Goal: Information Seeking & Learning: Learn about a topic

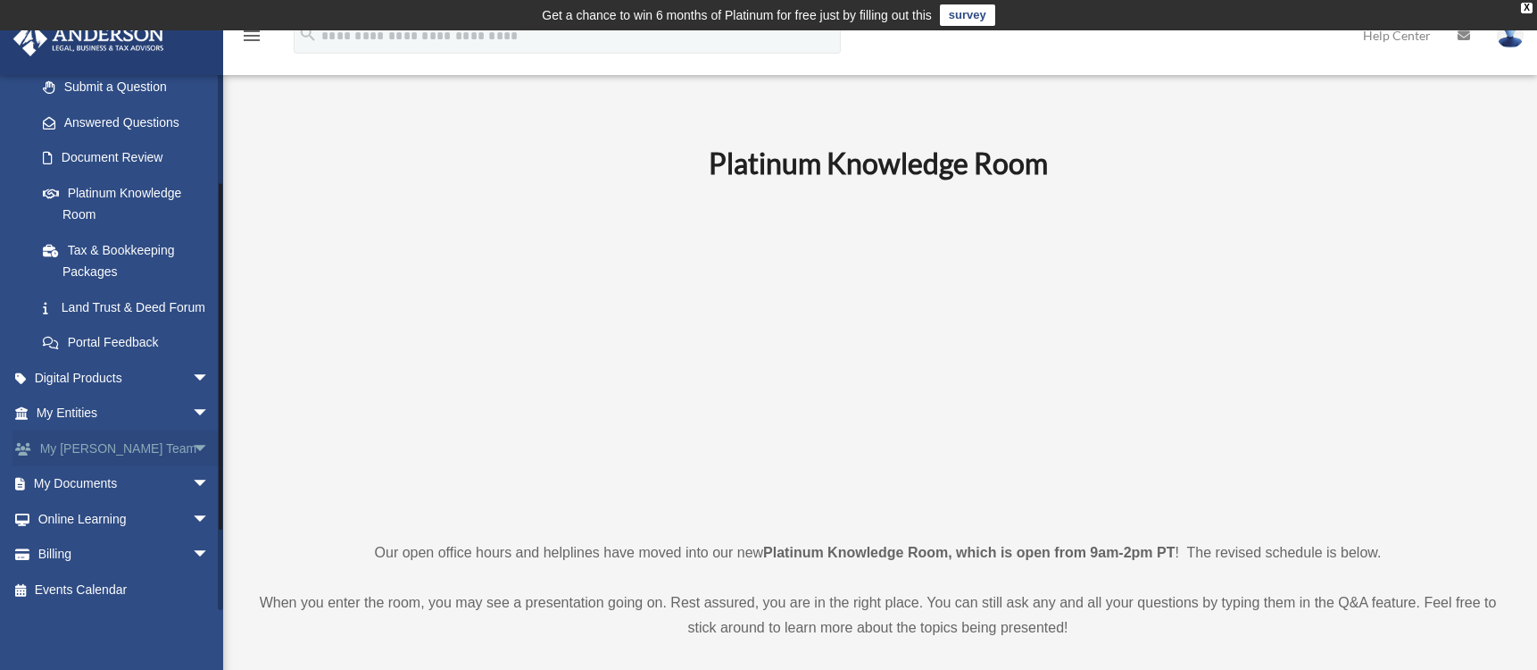
scroll to position [268, 0]
click at [192, 528] on span "arrow_drop_down" at bounding box center [210, 517] width 36 height 37
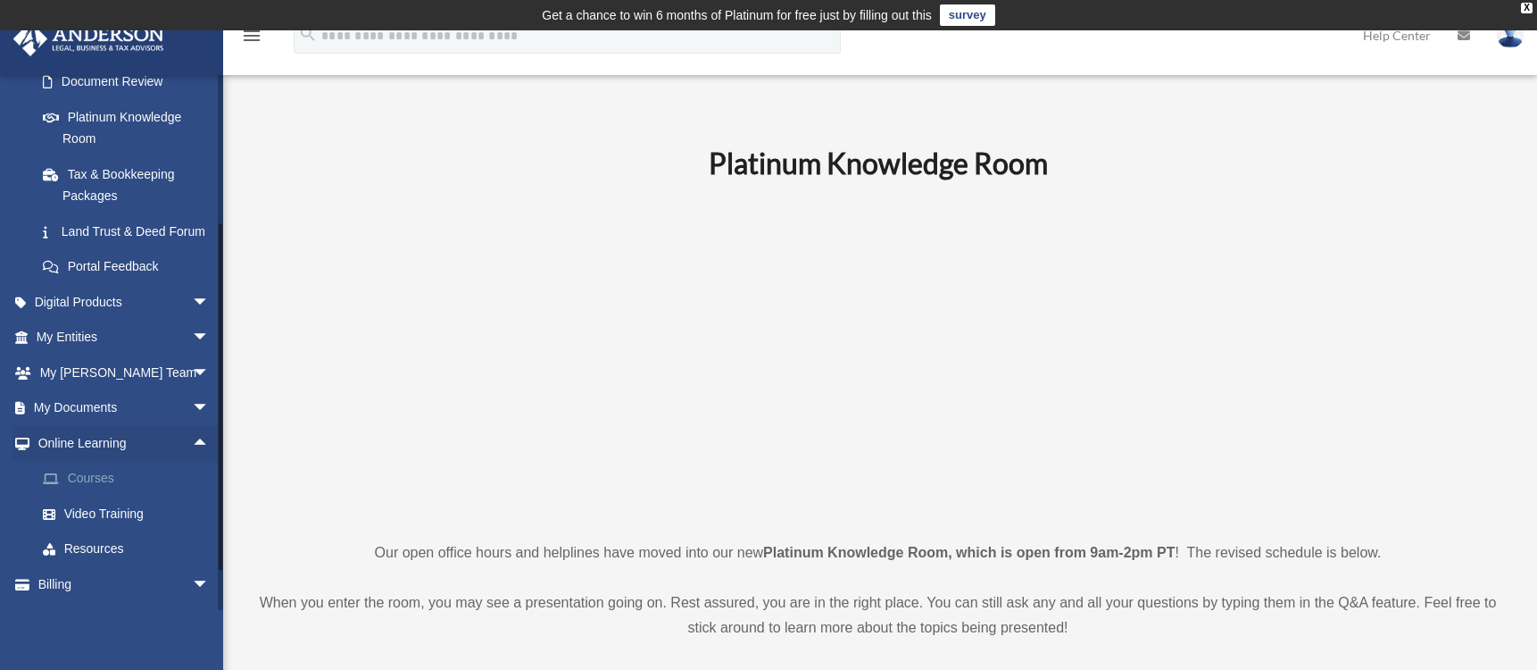
scroll to position [357, 0]
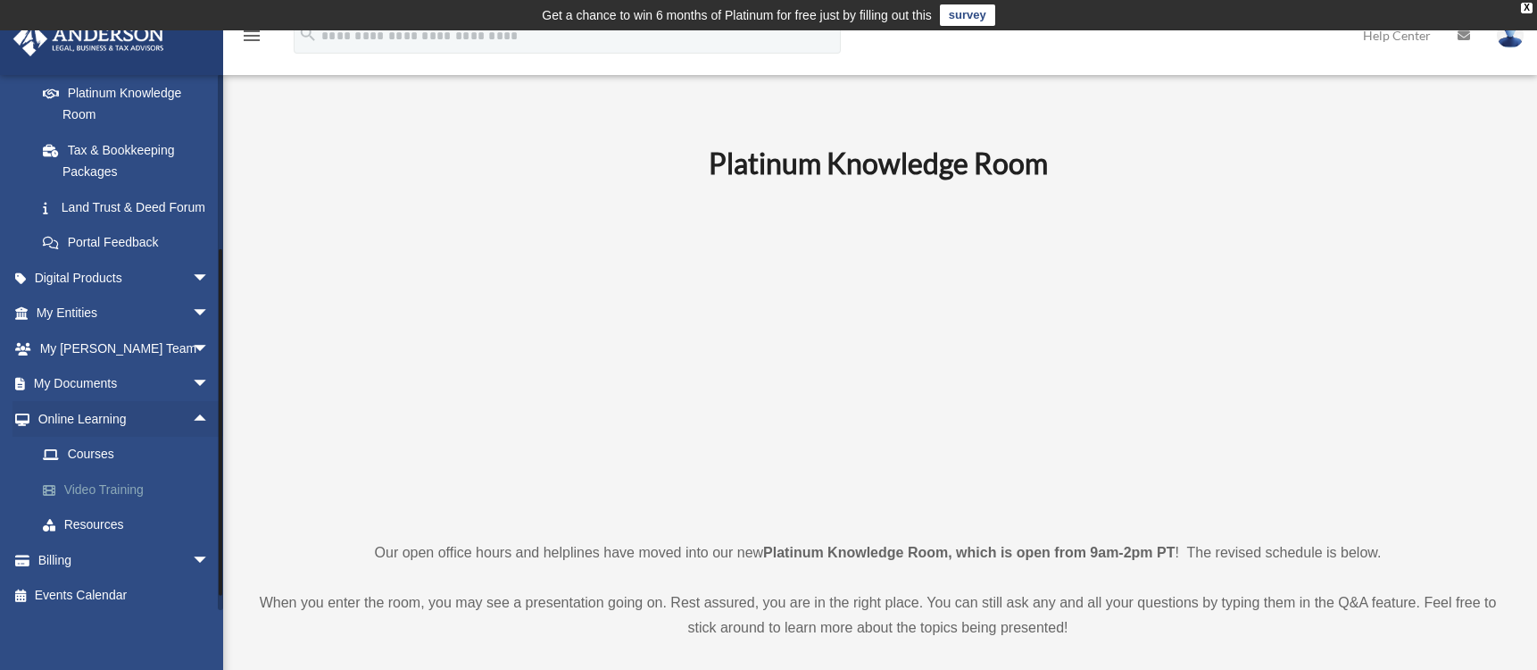
click at [126, 506] on link "Video Training" at bounding box center [131, 489] width 212 height 36
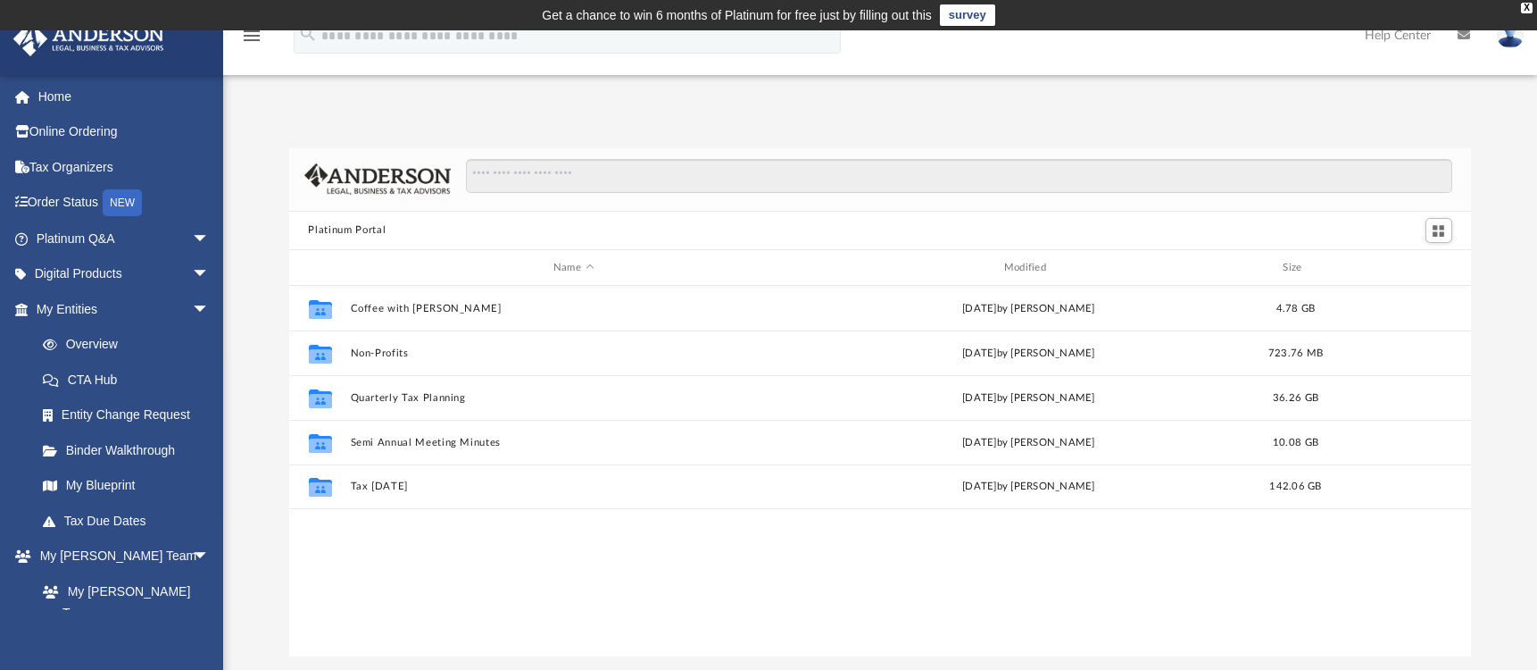
scroll to position [393, 1169]
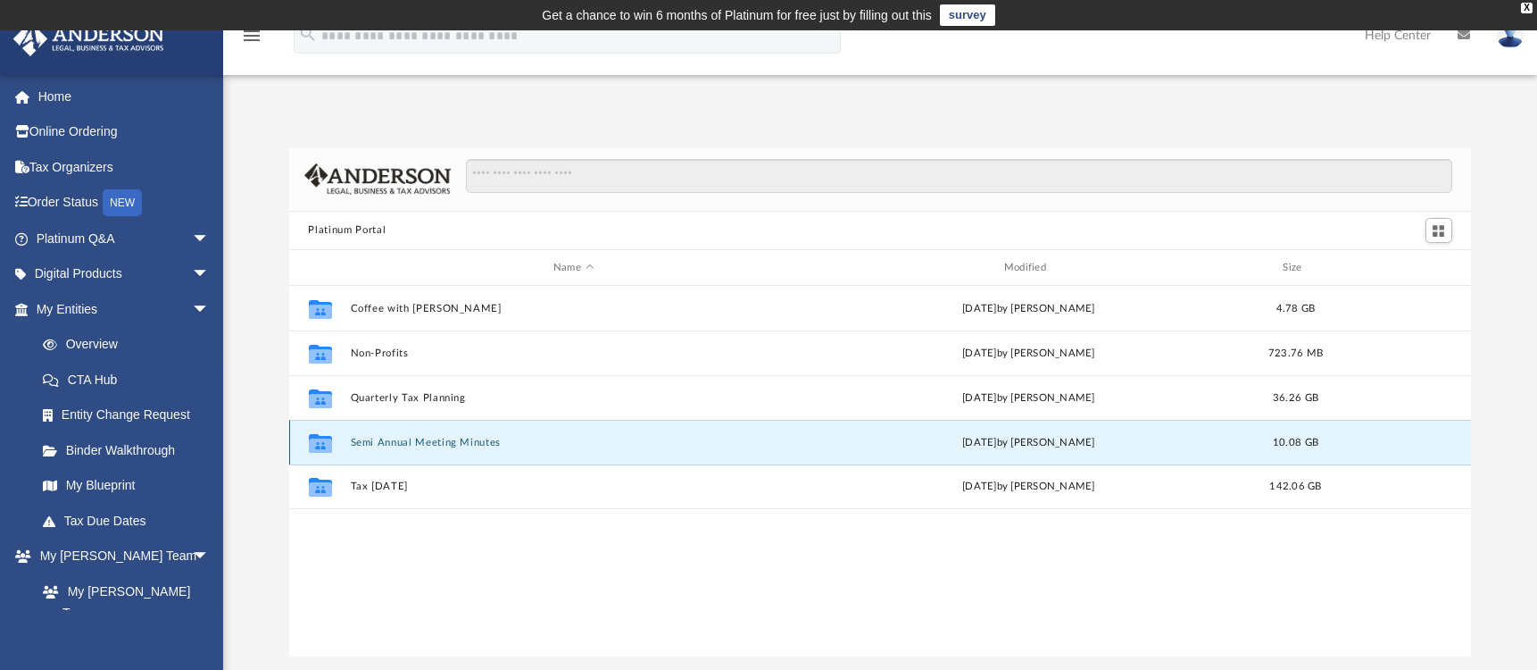
click at [421, 444] on button "Semi Annual Meeting Minutes" at bounding box center [573, 443] width 447 height 12
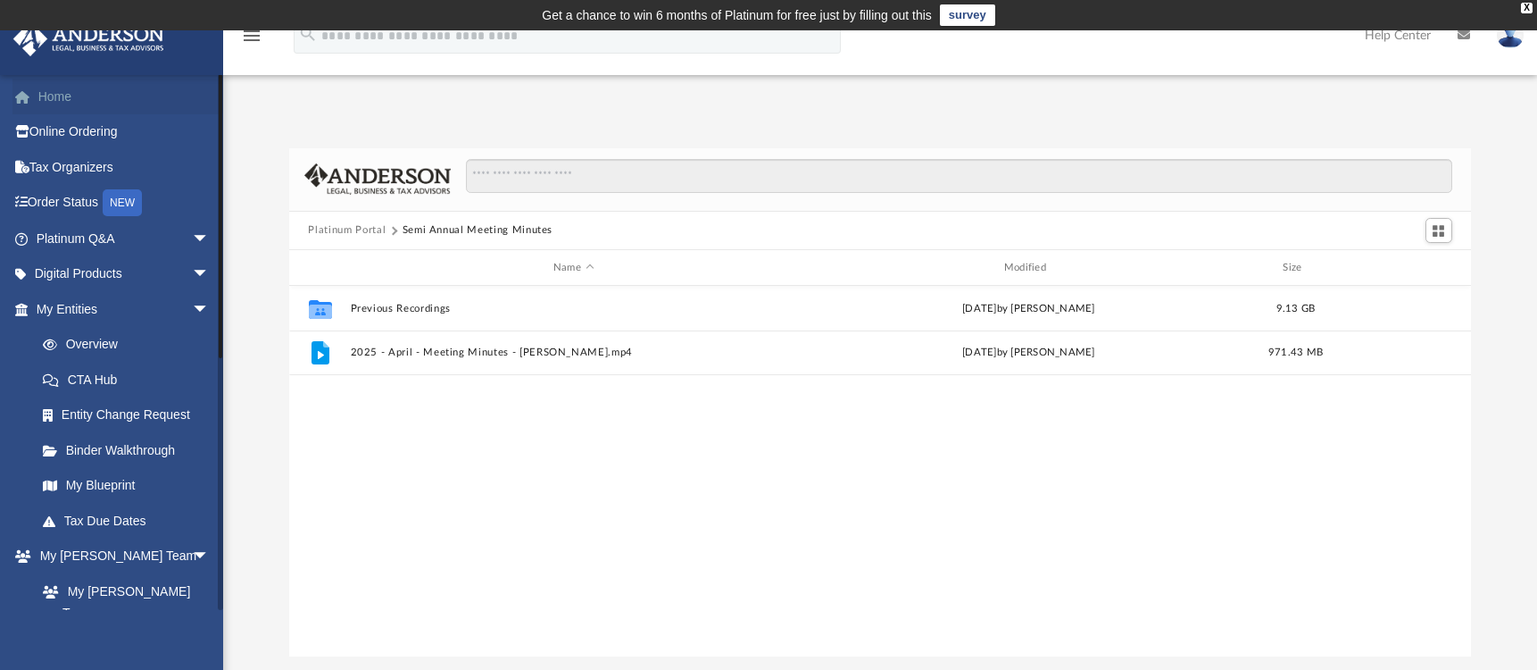
drag, startPoint x: 63, startPoint y: 96, endPoint x: 76, endPoint y: 88, distance: 14.4
click at [63, 96] on link "Home" at bounding box center [124, 97] width 224 height 36
